Goal: Check status: Check status

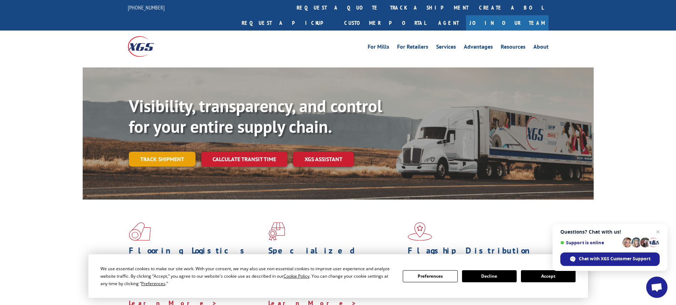
click at [170, 152] on link "Track shipment" at bounding box center [162, 159] width 67 height 15
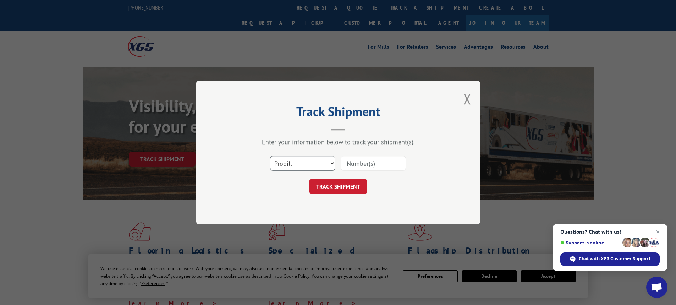
click at [290, 164] on select "Select category... Probill BOL PO" at bounding box center [302, 163] width 65 height 15
select select "po"
click at [270, 156] on select "Select category... Probill BOL PO" at bounding box center [302, 163] width 65 height 15
click at [377, 164] on input at bounding box center [373, 163] width 65 height 15
paste input "54512926"
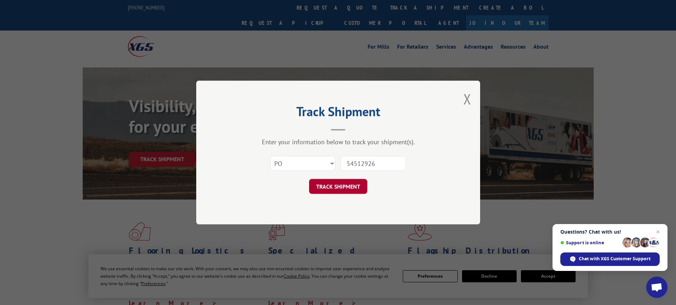
type input "54512926"
click at [347, 187] on button "TRACK SHIPMENT" at bounding box center [338, 186] width 58 height 15
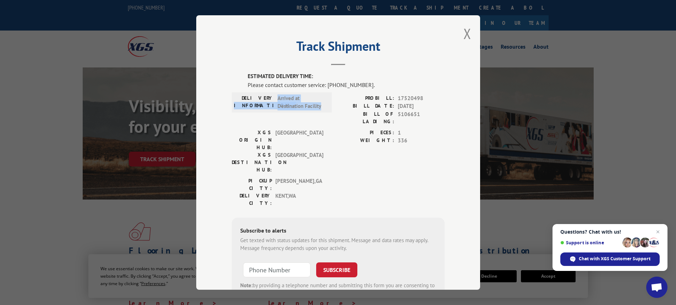
drag, startPoint x: 320, startPoint y: 105, endPoint x: 272, endPoint y: 94, distance: 49.9
click at [272, 94] on div "DELIVERY INFORMATION: Arrived at Destination Facility" at bounding box center [282, 102] width 96 height 16
click at [464, 32] on button "Close modal" at bounding box center [468, 33] width 8 height 19
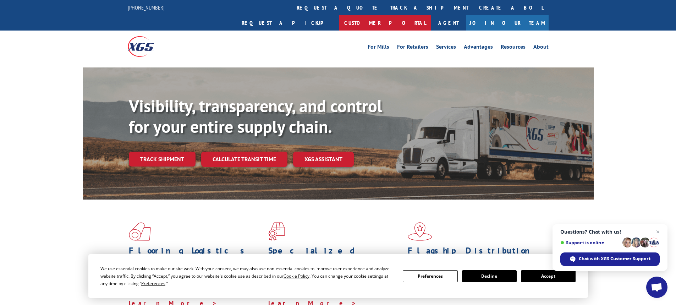
click at [431, 15] on link "Customer Portal" at bounding box center [385, 22] width 92 height 15
